Goal: Task Accomplishment & Management: Use online tool/utility

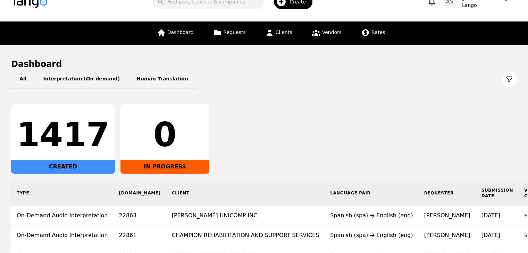
scroll to position [104, 0]
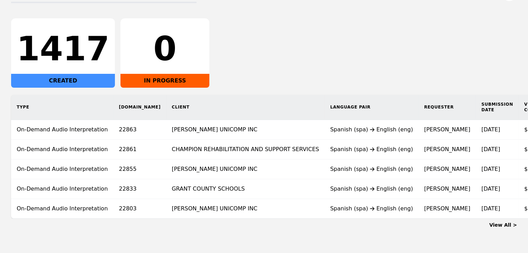
click at [500, 228] on link "View All >" at bounding box center [503, 225] width 28 height 6
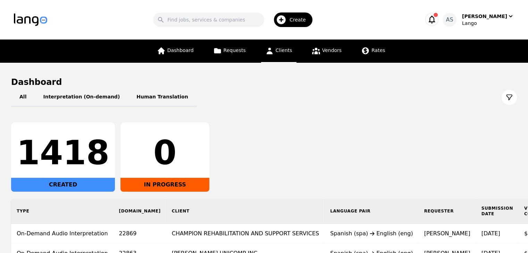
click at [277, 52] on span "Clients" at bounding box center [284, 51] width 17 height 6
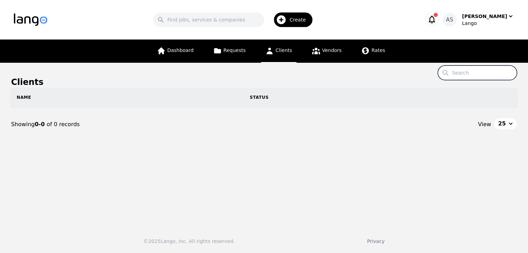
click at [482, 72] on input "Search" at bounding box center [477, 73] width 79 height 15
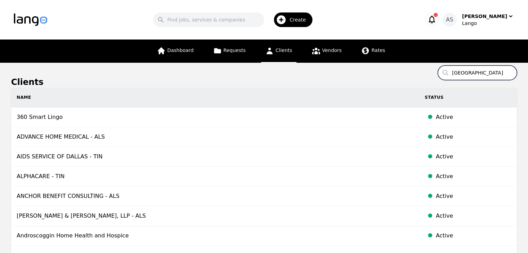
type input "miami valley"
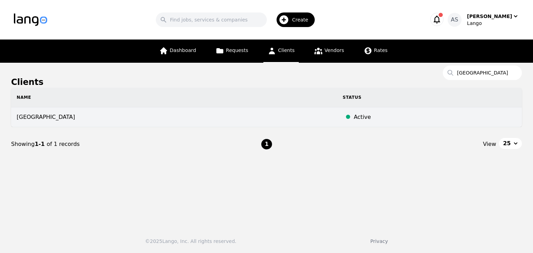
click at [256, 113] on td "MIAMI VALLEY CHILD DEVELOPMENT CENTER" at bounding box center [174, 118] width 326 height 20
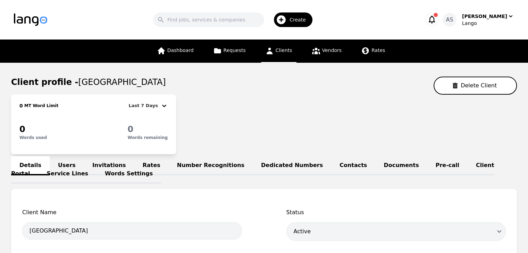
click at [110, 164] on link "Invitations" at bounding box center [109, 166] width 50 height 19
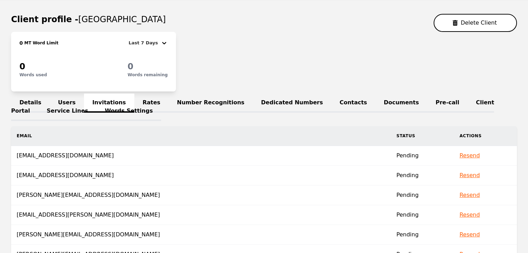
scroll to position [104, 0]
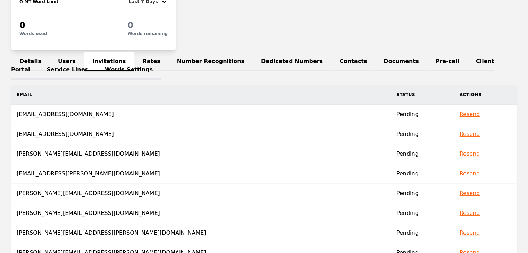
click at [459, 113] on button "Resend" at bounding box center [469, 114] width 20 height 8
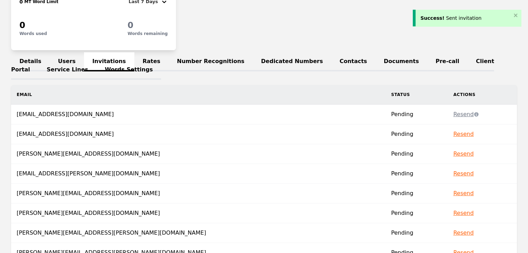
click at [453, 133] on button "Resend" at bounding box center [463, 134] width 20 height 8
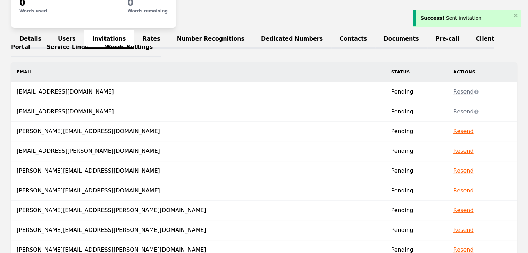
scroll to position [139, 0]
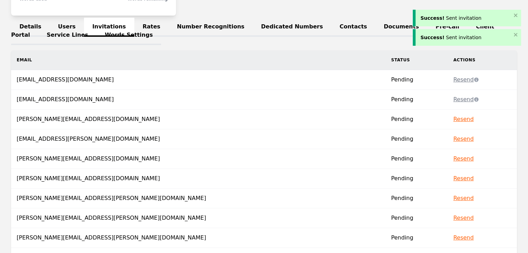
click at [453, 122] on button "Resend" at bounding box center [463, 119] width 20 height 8
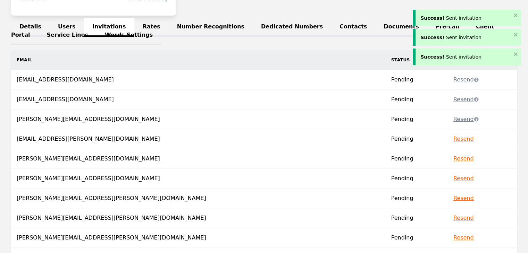
click at [453, 142] on button "Resend" at bounding box center [463, 139] width 20 height 8
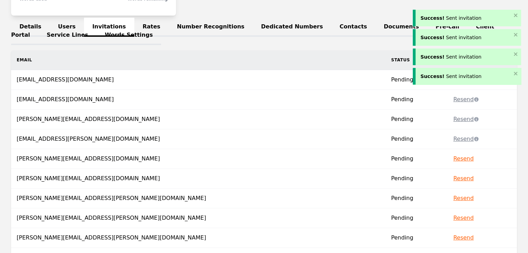
click at [453, 156] on button "Resend" at bounding box center [463, 159] width 20 height 8
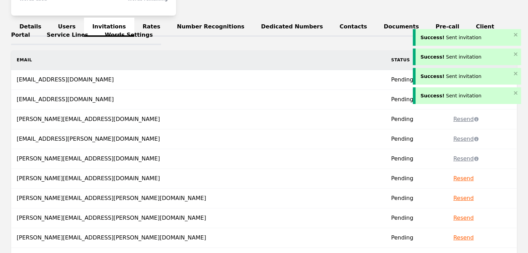
click at [453, 177] on button "Resend" at bounding box center [463, 179] width 20 height 8
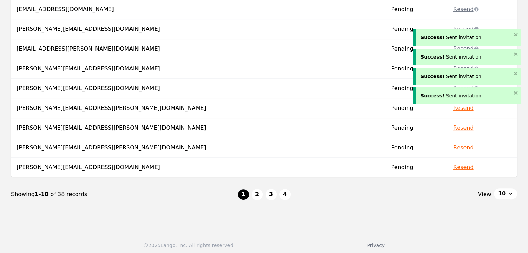
scroll to position [231, 0]
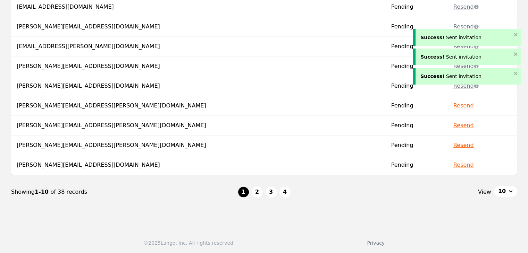
click at [453, 106] on button "Resend" at bounding box center [463, 106] width 20 height 8
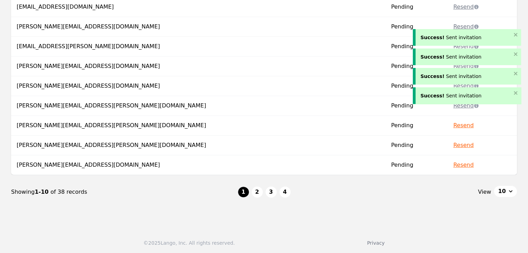
click at [453, 125] on button "Resend" at bounding box center [463, 125] width 20 height 8
click at [453, 144] on button "Resend" at bounding box center [463, 145] width 20 height 8
click at [453, 164] on button "Resend" at bounding box center [463, 165] width 20 height 8
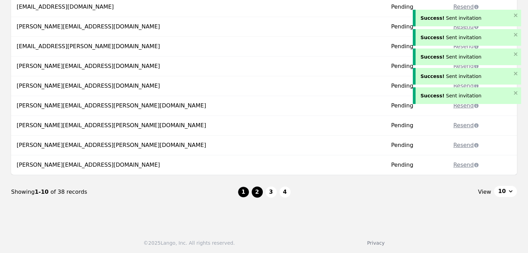
click at [253, 190] on button "2" at bounding box center [257, 192] width 11 height 11
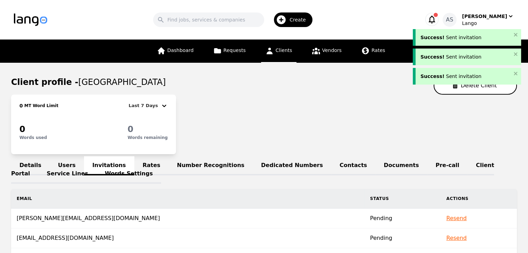
click at [446, 217] on button "Resend" at bounding box center [456, 218] width 20 height 8
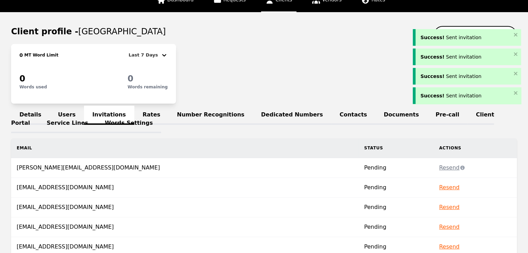
scroll to position [104, 0]
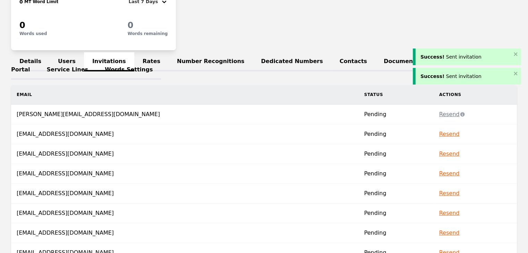
click at [439, 134] on button "Resend" at bounding box center [449, 134] width 20 height 8
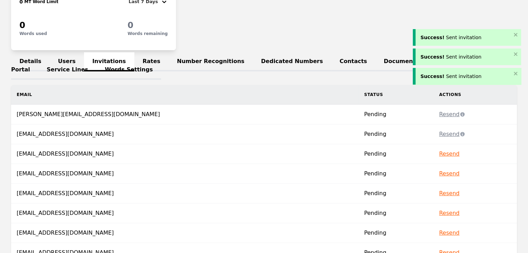
click at [439, 155] on button "Resend" at bounding box center [449, 154] width 20 height 8
click at [439, 174] on button "Resend" at bounding box center [449, 174] width 20 height 8
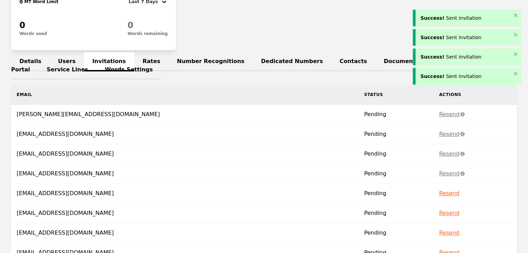
click at [439, 191] on button "Resend" at bounding box center [449, 193] width 20 height 8
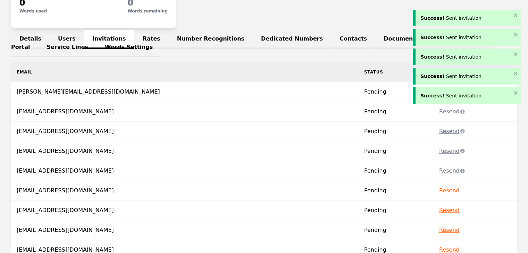
scroll to position [139, 0]
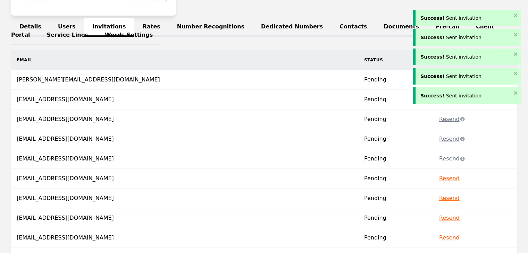
click at [439, 178] on button "Resend" at bounding box center [449, 179] width 20 height 8
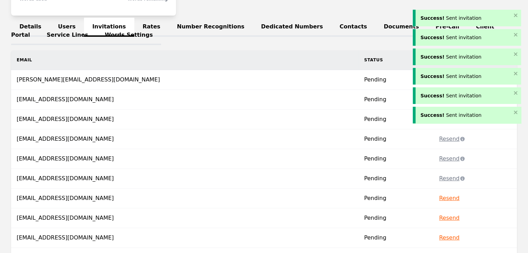
click at [439, 199] on button "Resend" at bounding box center [449, 198] width 20 height 8
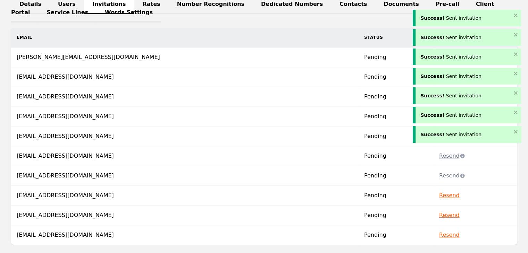
scroll to position [174, 0]
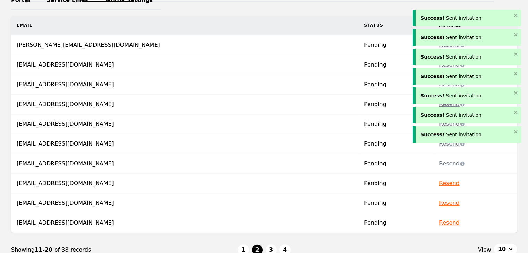
click at [439, 182] on button "Resend" at bounding box center [449, 183] width 20 height 8
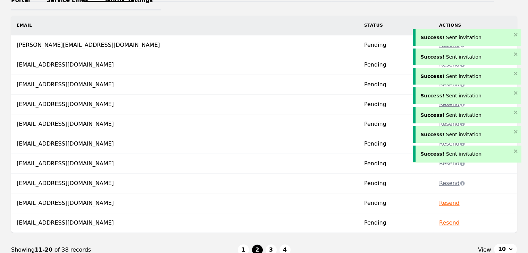
click at [439, 202] on button "Resend" at bounding box center [449, 203] width 20 height 8
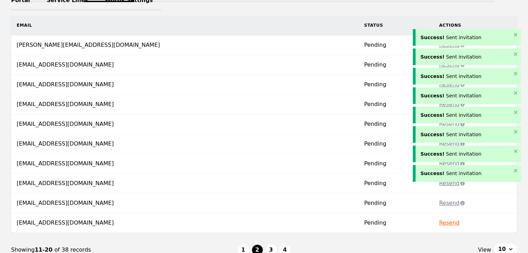
click at [439, 222] on button "Resend" at bounding box center [449, 223] width 20 height 8
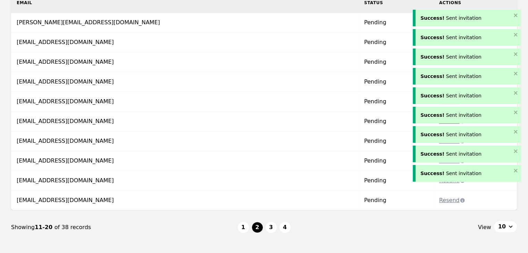
scroll to position [231, 0]
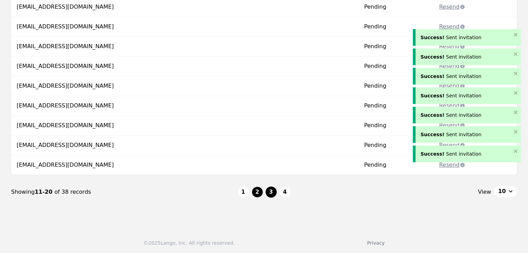
click at [270, 192] on button "3" at bounding box center [270, 192] width 11 height 11
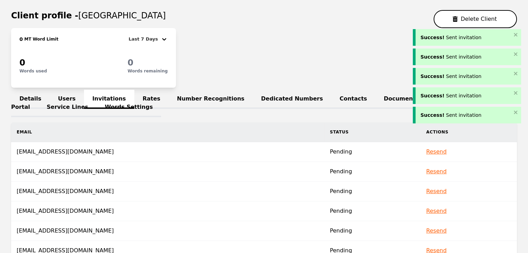
scroll to position [69, 0]
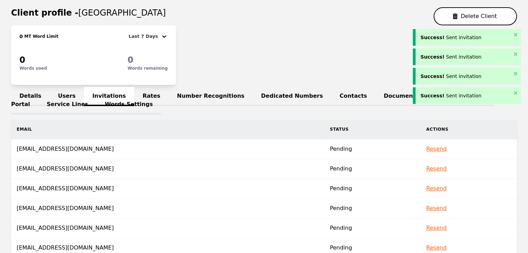
click at [426, 146] on button "Resend" at bounding box center [436, 149] width 20 height 8
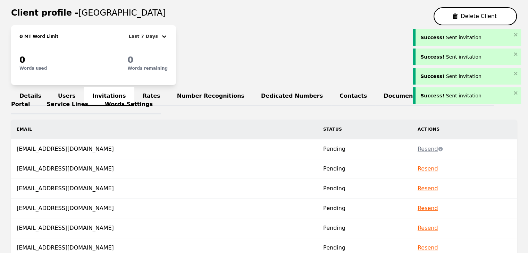
click at [417, 166] on button "Resend" at bounding box center [427, 169] width 20 height 8
click at [417, 186] on button "Resend" at bounding box center [427, 189] width 20 height 8
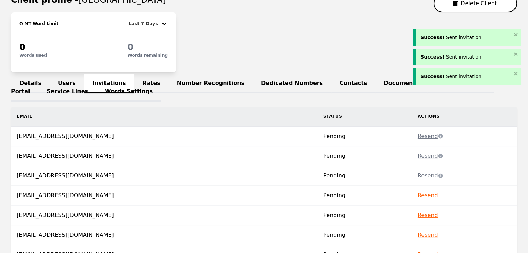
scroll to position [104, 0]
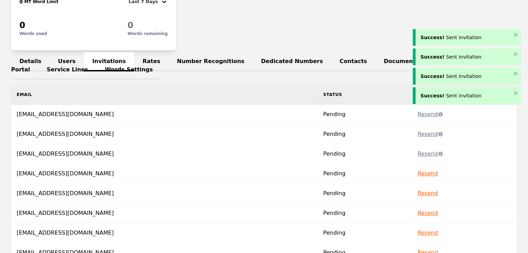
click at [412, 177] on td "Resend" at bounding box center [464, 174] width 105 height 20
click at [417, 174] on button "Resend" at bounding box center [427, 174] width 20 height 8
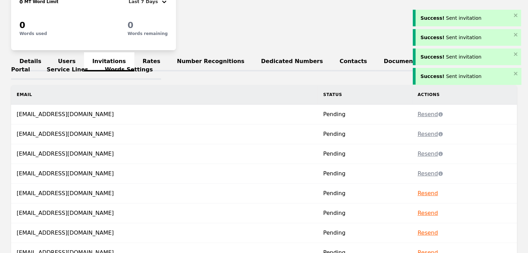
click at [417, 192] on button "Resend" at bounding box center [427, 193] width 20 height 8
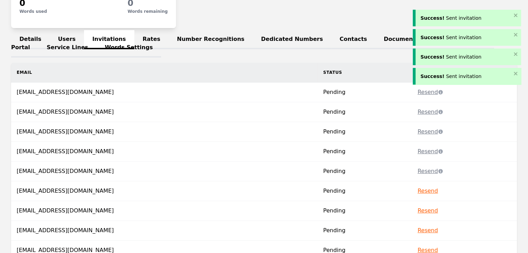
scroll to position [139, 0]
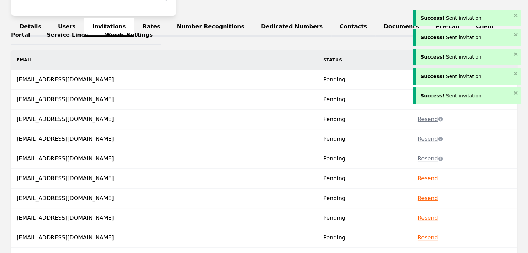
click at [417, 179] on button "Resend" at bounding box center [427, 179] width 20 height 8
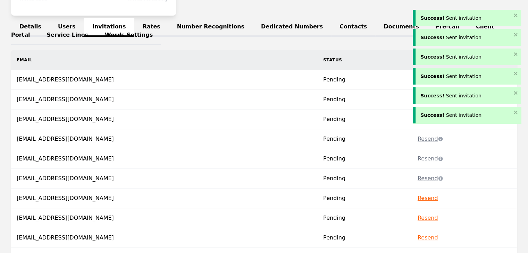
click at [417, 195] on button "Resend" at bounding box center [427, 198] width 20 height 8
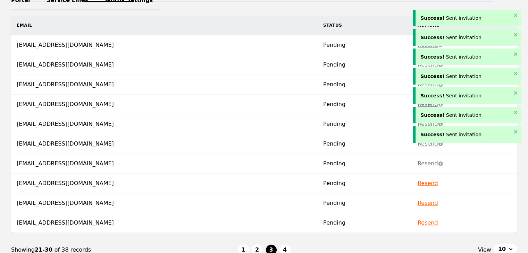
click at [417, 181] on button "Resend" at bounding box center [427, 183] width 20 height 8
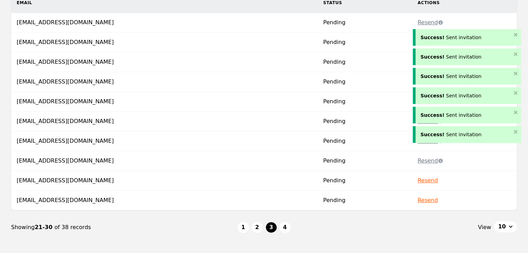
scroll to position [208, 0]
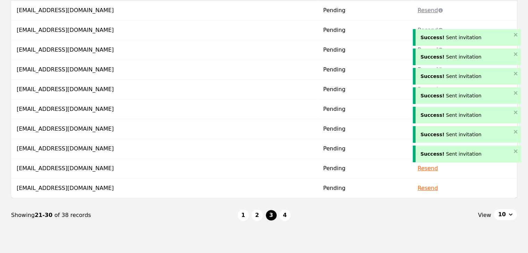
click at [417, 168] on button "Resend" at bounding box center [427, 168] width 20 height 8
click at [417, 191] on button "Resend" at bounding box center [427, 188] width 20 height 8
click at [280, 217] on button "4" at bounding box center [284, 215] width 11 height 11
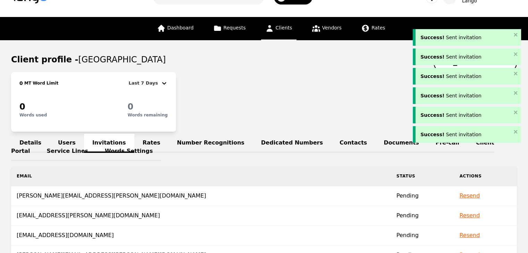
scroll to position [35, 0]
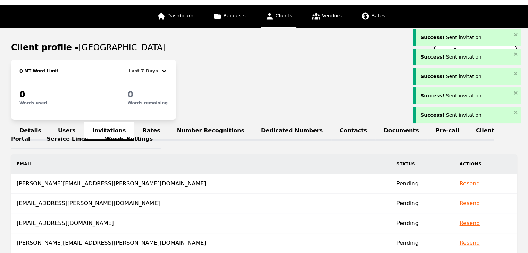
click at [459, 182] on button "Resend" at bounding box center [469, 184] width 20 height 8
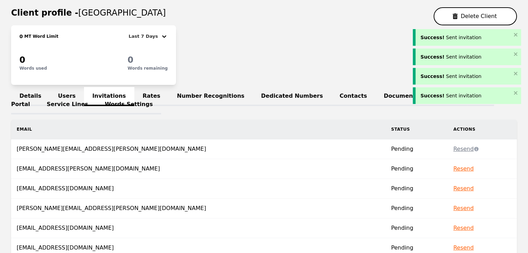
click at [453, 167] on button "Resend" at bounding box center [463, 169] width 20 height 8
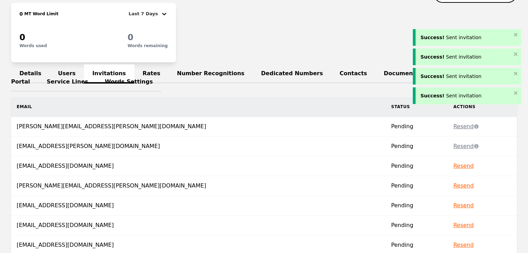
scroll to position [104, 0]
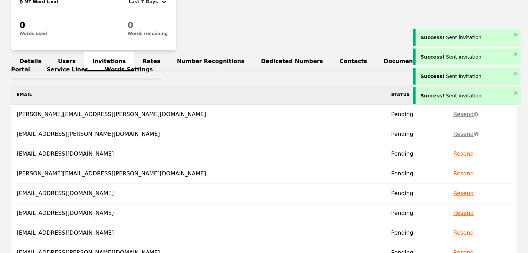
click at [453, 154] on button "Resend" at bounding box center [463, 154] width 20 height 8
click at [453, 174] on button "Resend" at bounding box center [463, 174] width 20 height 8
click at [453, 192] on button "Resend" at bounding box center [463, 193] width 20 height 8
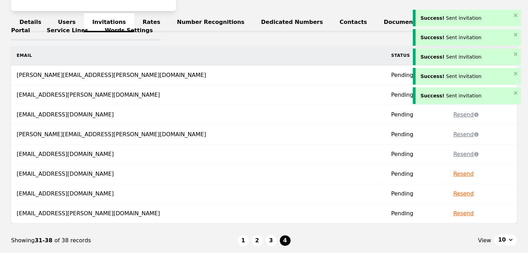
scroll to position [174, 0]
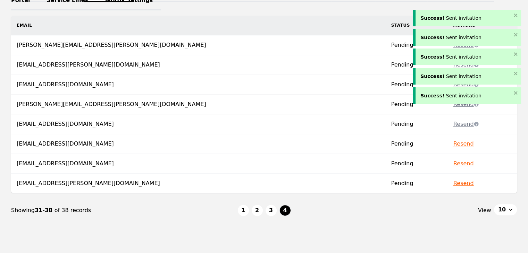
click at [453, 144] on button "Resend" at bounding box center [463, 144] width 20 height 8
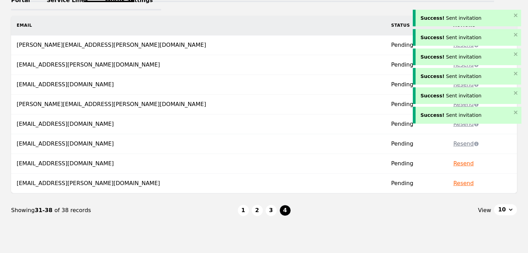
click at [453, 162] on button "Resend" at bounding box center [463, 164] width 20 height 8
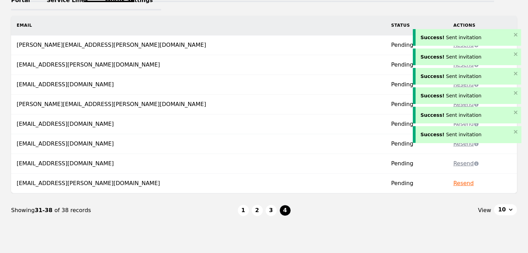
click at [453, 185] on button "Resend" at bounding box center [463, 183] width 20 height 8
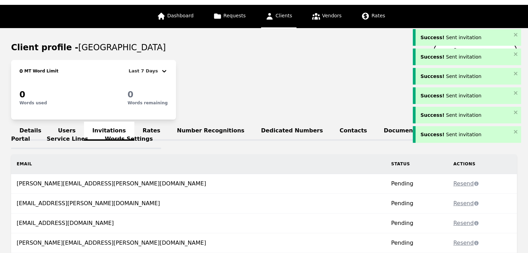
click at [96, 130] on link "Words Settings" at bounding box center [128, 139] width 65 height 19
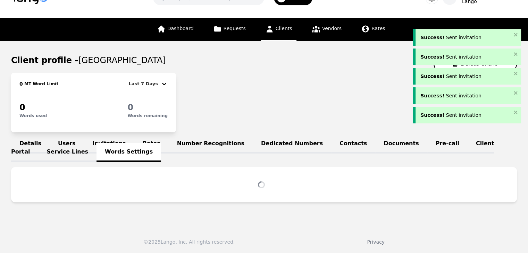
scroll to position [35, 0]
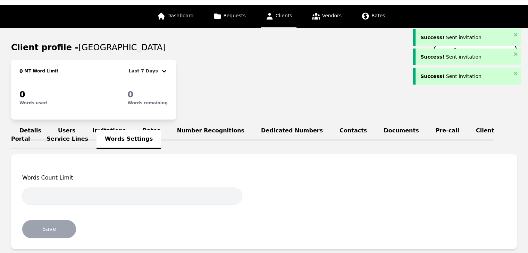
click at [62, 124] on link "Users" at bounding box center [67, 131] width 34 height 19
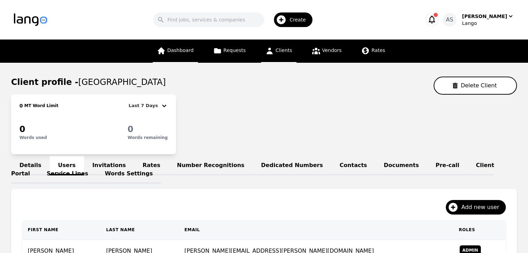
click at [177, 52] on span "Dashboard" at bounding box center [180, 51] width 26 height 6
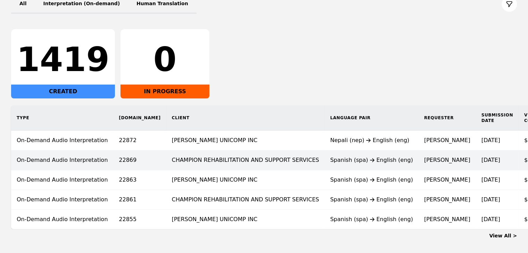
scroll to position [104, 0]
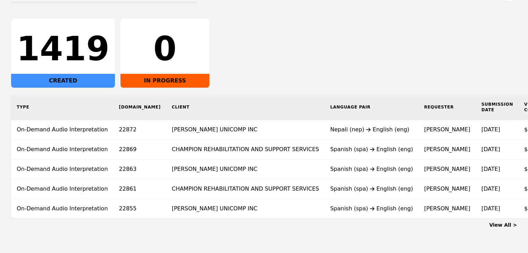
click at [501, 228] on link "View All >" at bounding box center [503, 225] width 28 height 6
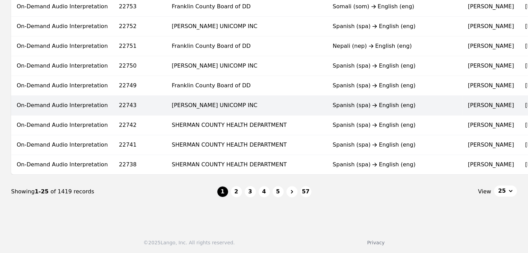
scroll to position [465, 0]
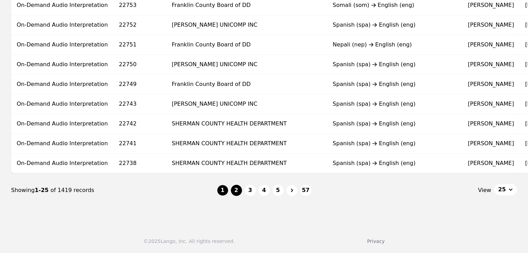
click at [237, 192] on button "2" at bounding box center [236, 190] width 11 height 11
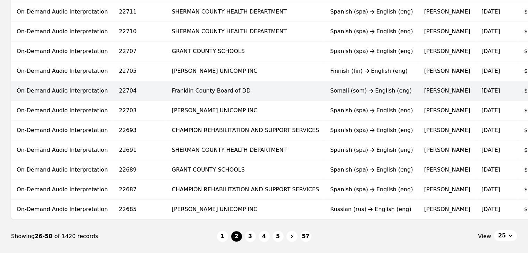
scroll to position [416, 0]
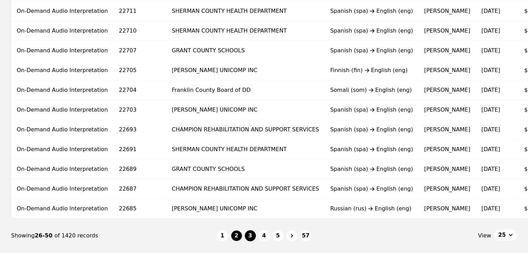
click at [251, 238] on button "3" at bounding box center [250, 235] width 11 height 11
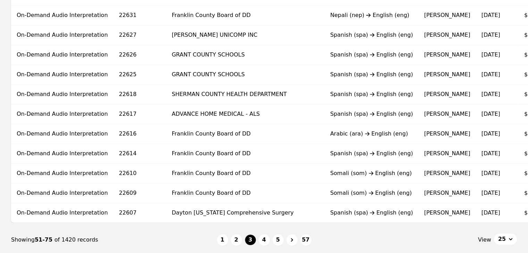
scroll to position [416, 0]
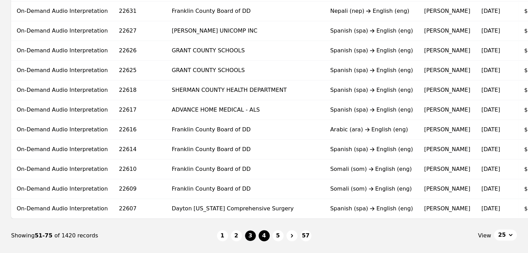
click at [260, 238] on button "4" at bounding box center [264, 235] width 11 height 11
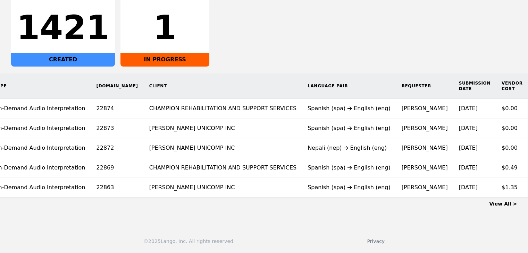
scroll to position [0, 56]
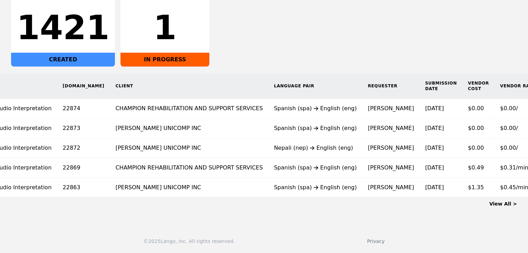
click at [348, 28] on div "1421 CREATED 1 IN PROGRESS" at bounding box center [264, 31] width 506 height 69
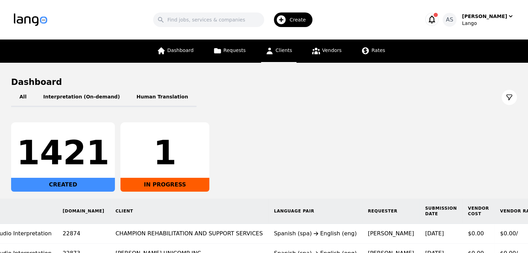
scroll to position [0, 0]
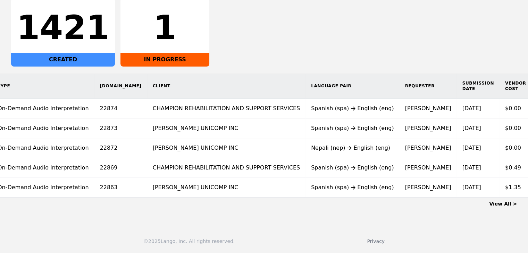
scroll to position [0, 56]
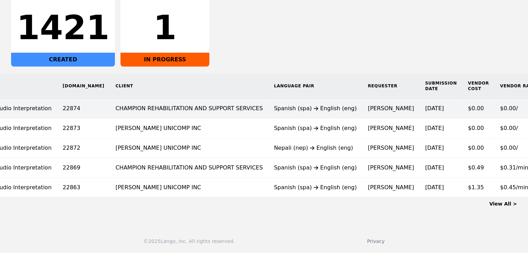
click at [268, 110] on td "Spanish (spa) English (eng)" at bounding box center [315, 109] width 94 height 20
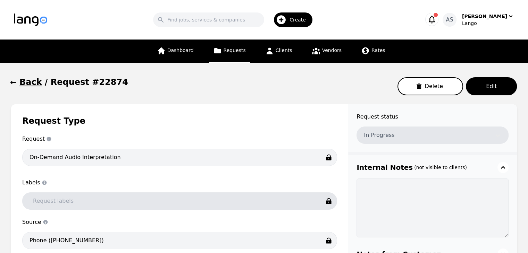
click at [11, 84] on icon "button" at bounding box center [13, 82] width 6 height 3
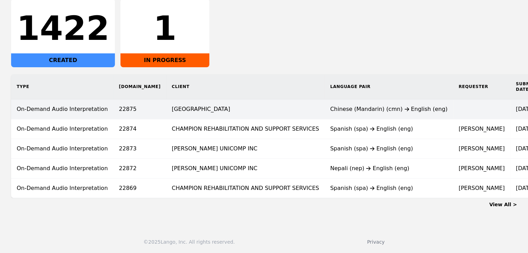
click at [220, 103] on td "[GEOGRAPHIC_DATA]" at bounding box center [245, 110] width 158 height 20
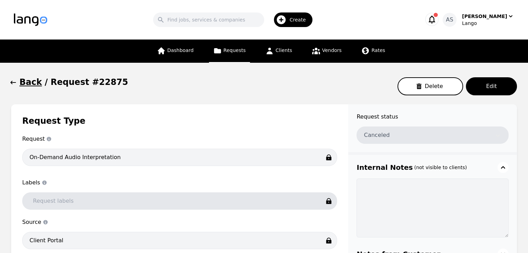
click at [12, 82] on icon "button" at bounding box center [13, 82] width 6 height 3
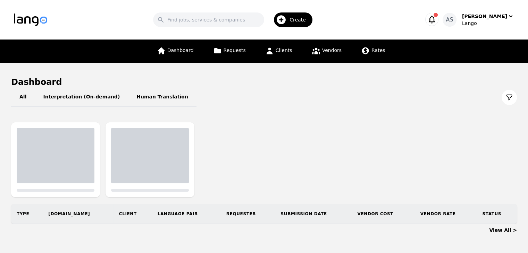
scroll to position [20, 0]
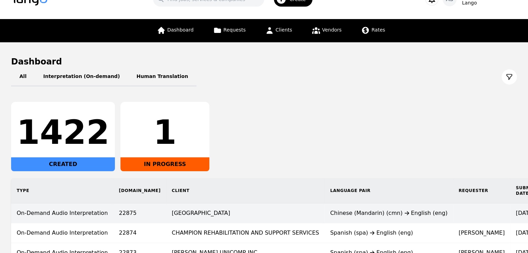
click at [272, 214] on td "[GEOGRAPHIC_DATA]" at bounding box center [245, 214] width 158 height 20
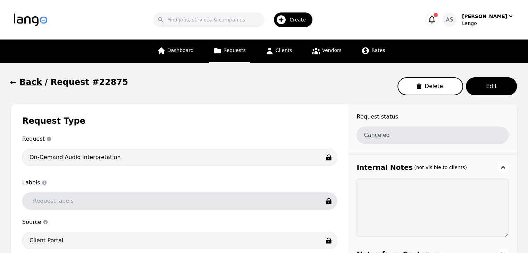
click at [17, 83] on button "Back" at bounding box center [26, 82] width 31 height 11
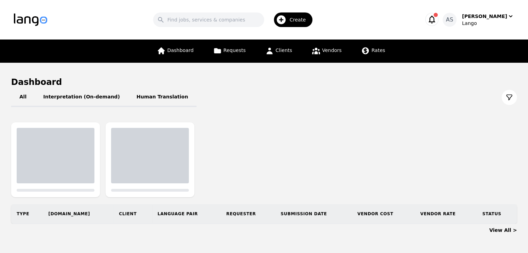
scroll to position [20, 0]
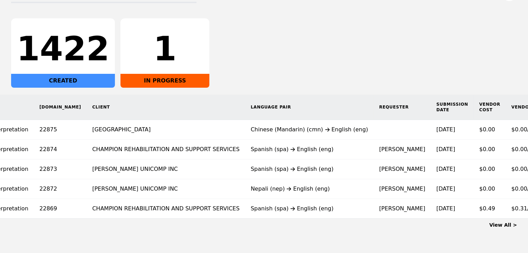
scroll to position [0, 87]
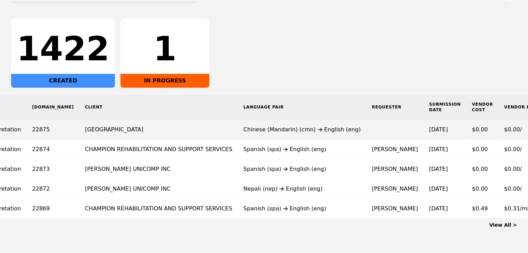
click at [290, 127] on div "Chinese (Mandarin) (cmn) English (eng)" at bounding box center [301, 130] width 117 height 8
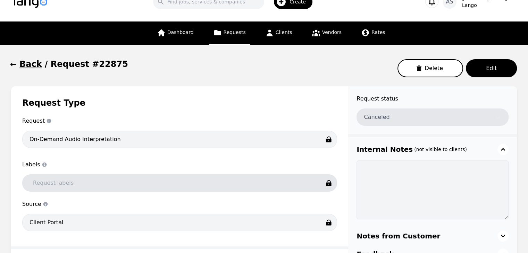
scroll to position [35, 0]
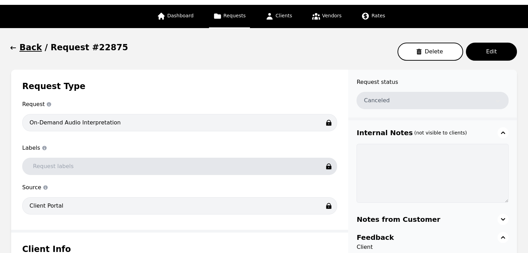
click at [14, 48] on icon "button" at bounding box center [13, 47] width 7 height 7
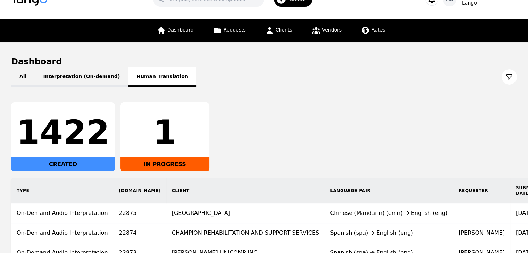
scroll to position [35, 0]
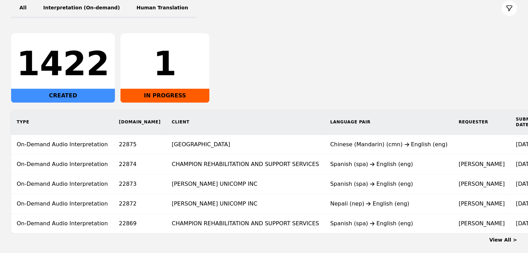
scroll to position [60, 0]
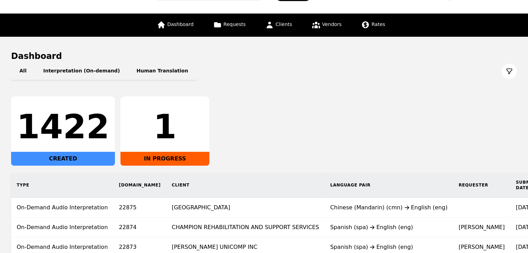
scroll to position [90, 0]
